Goal: Task Accomplishment & Management: Manage account settings

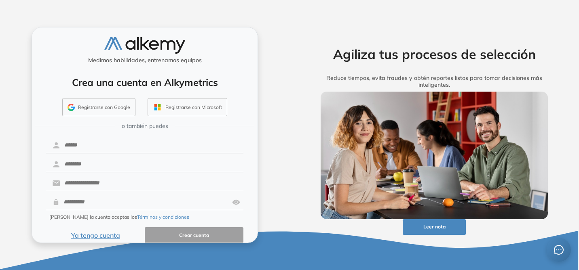
scroll to position [10, 0]
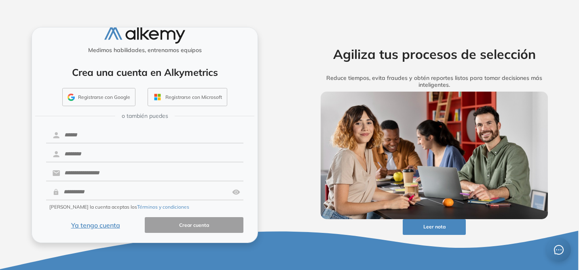
click at [104, 227] on button "Ya tengo cuenta" at bounding box center [95, 226] width 99 height 16
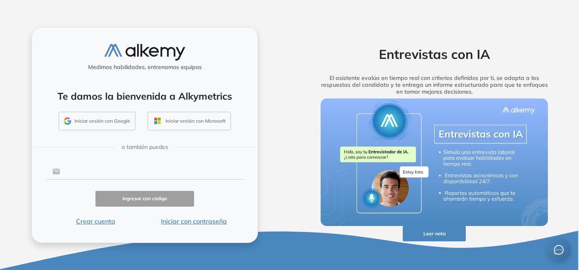
click at [137, 172] on input "text" at bounding box center [151, 171] width 183 height 15
type input "**********"
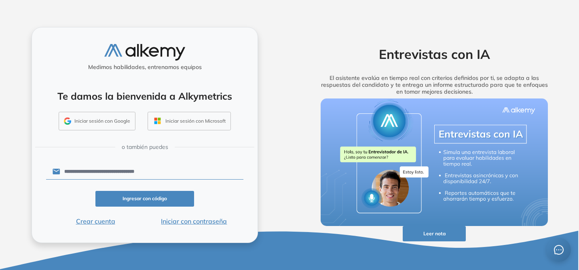
click at [162, 199] on button "Ingresar con código" at bounding box center [144, 199] width 99 height 16
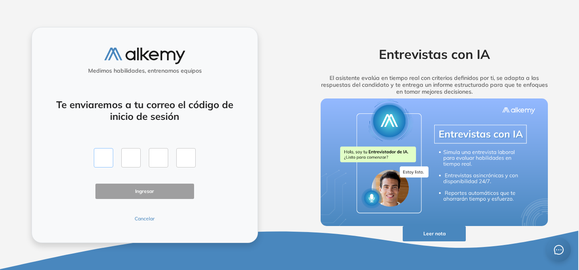
click at [107, 162] on input "text" at bounding box center [103, 157] width 19 height 19
type input "*"
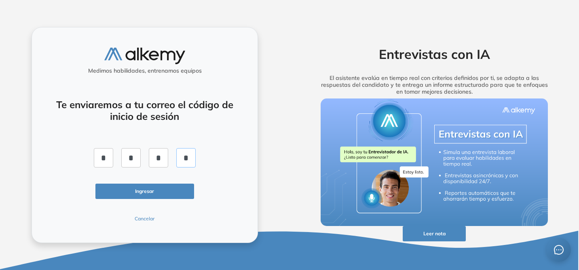
type input "*"
click at [131, 197] on button "Ingresar" at bounding box center [144, 192] width 99 height 16
